Goal: Navigation & Orientation: Find specific page/section

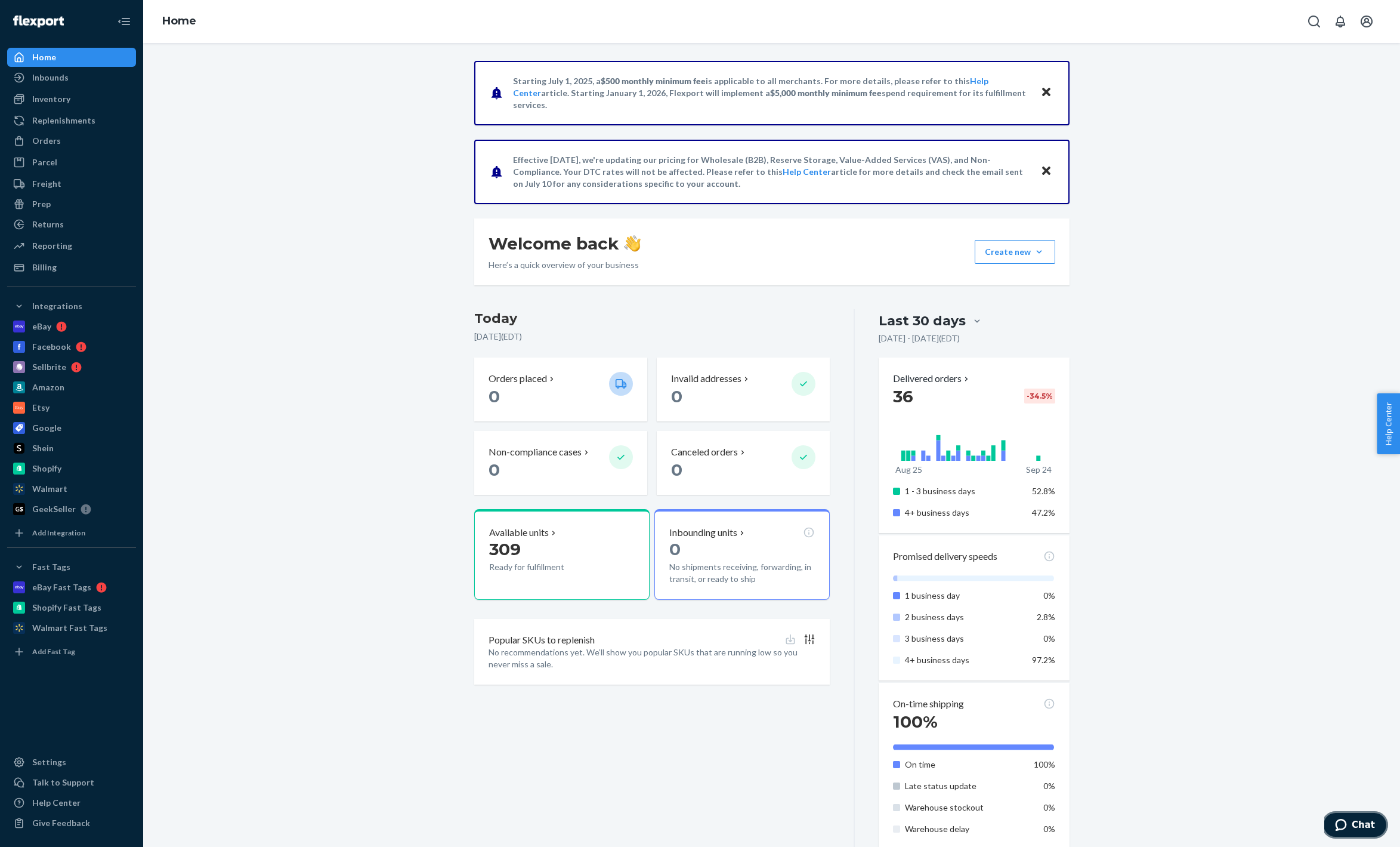
click at [1346, 827] on icon "Chat" at bounding box center [1341, 825] width 12 height 12
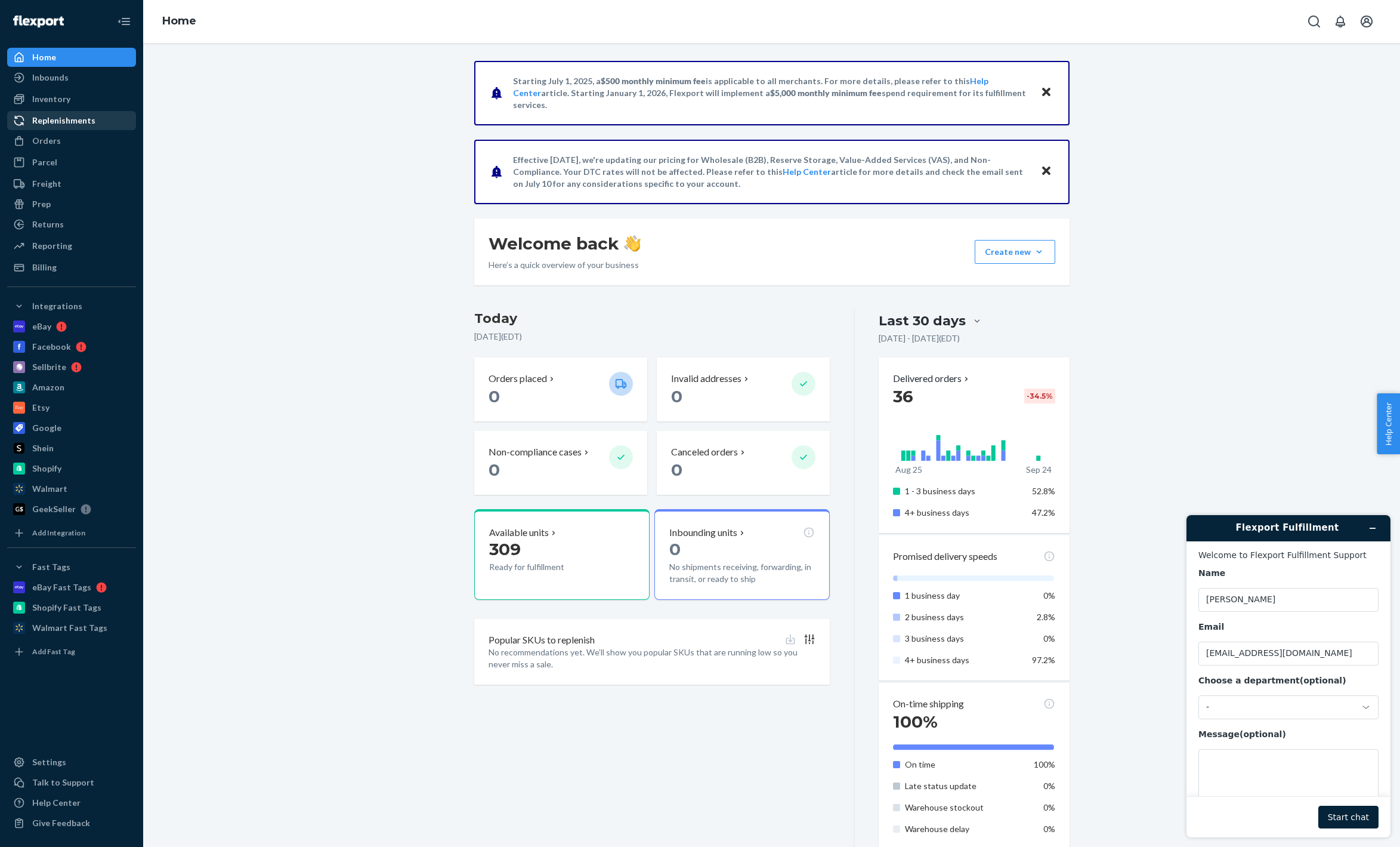
click at [45, 127] on div "Replenishments" at bounding box center [71, 121] width 126 height 17
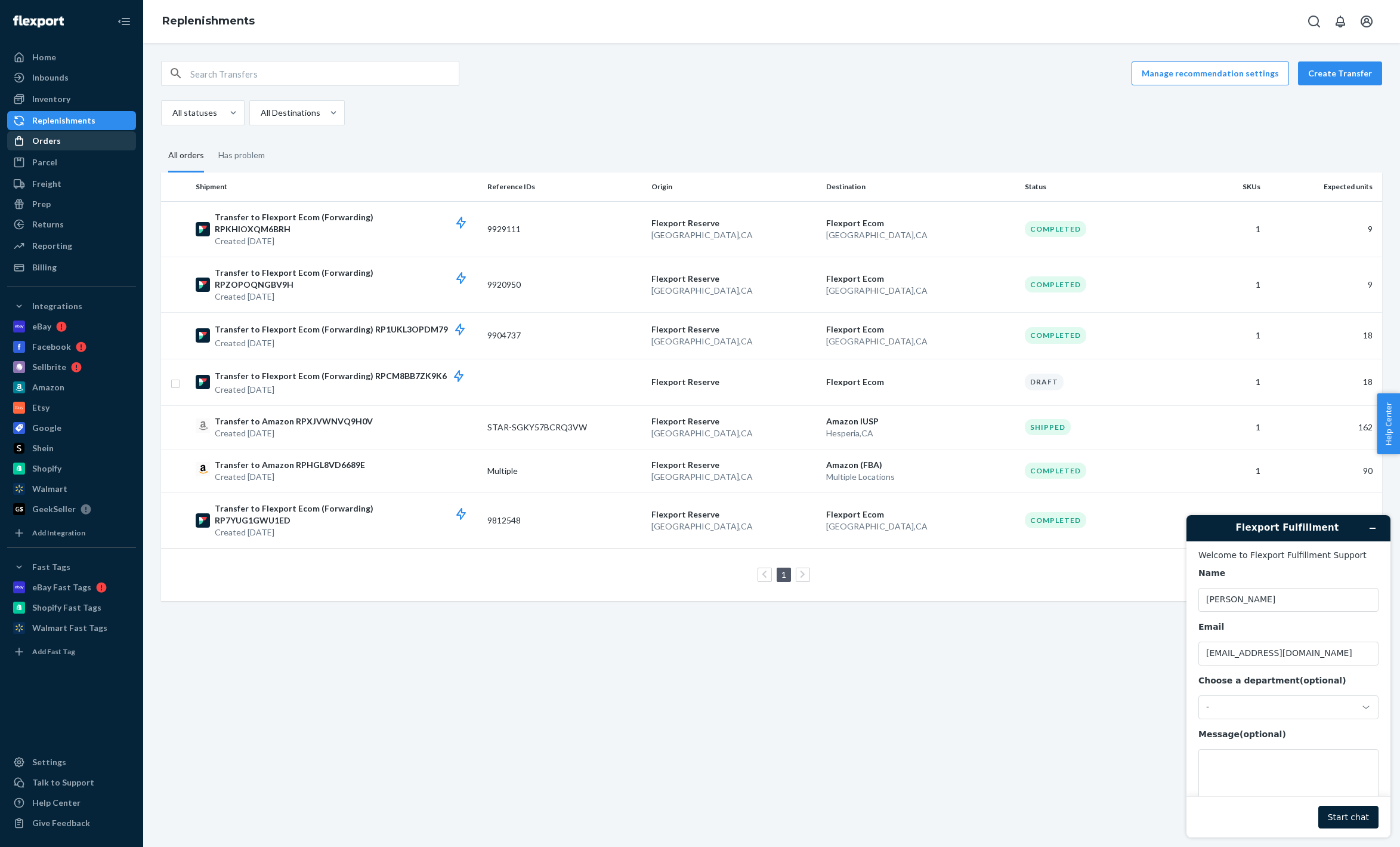
click at [46, 139] on div "Orders" at bounding box center [46, 140] width 29 height 12
